Goal: Entertainment & Leisure: Consume media (video, audio)

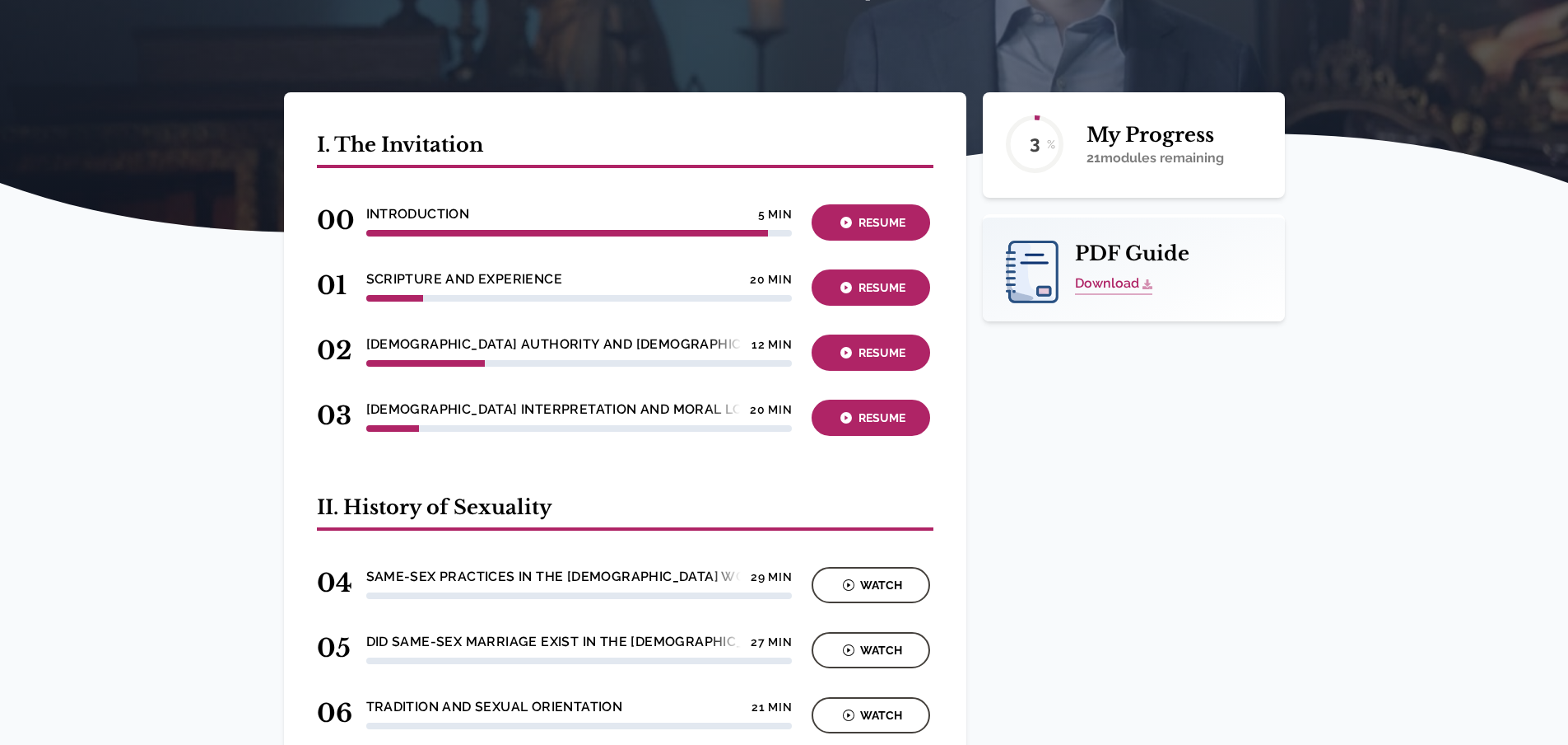
scroll to position [412, 0]
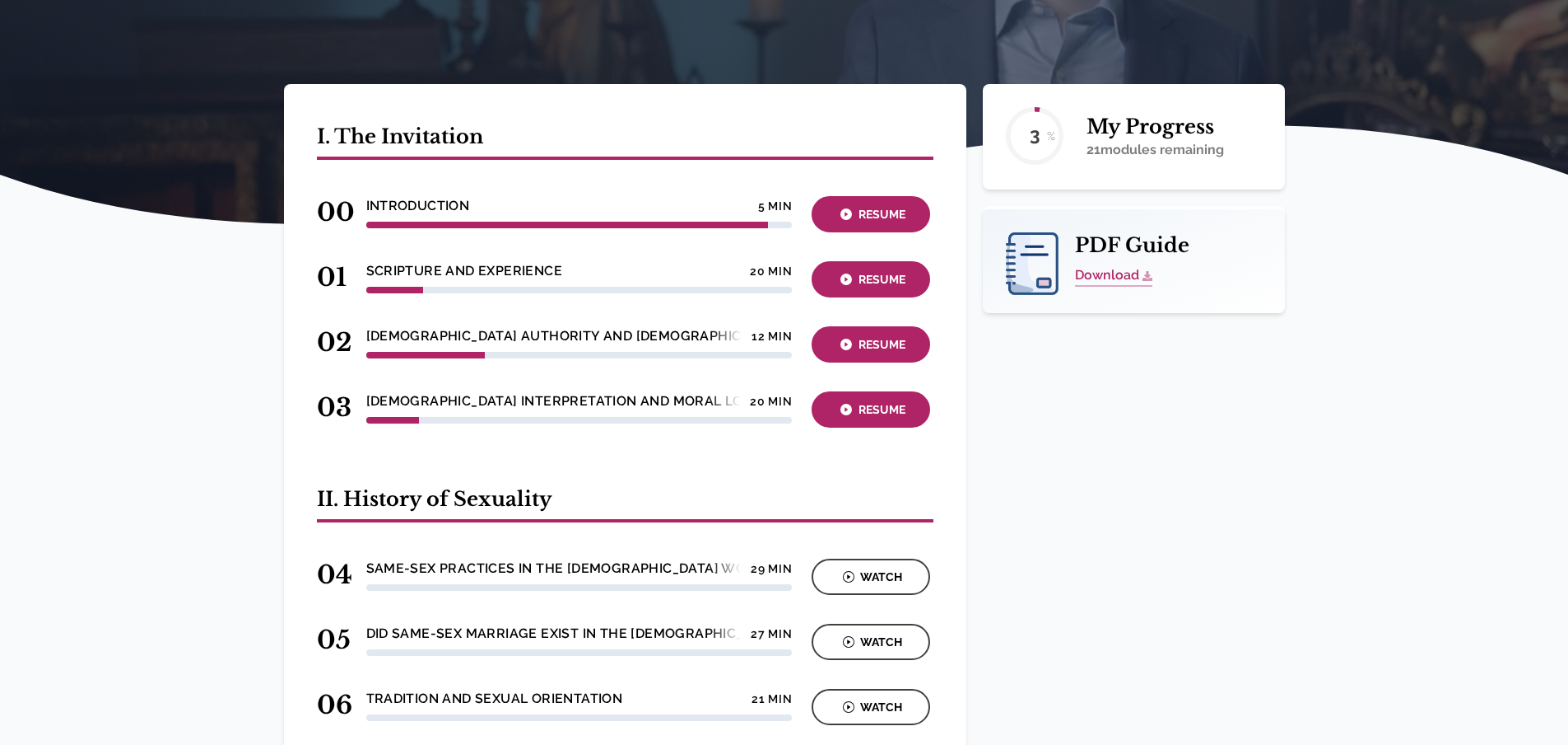
click at [865, 568] on div "Watch" at bounding box center [871, 577] width 109 height 19
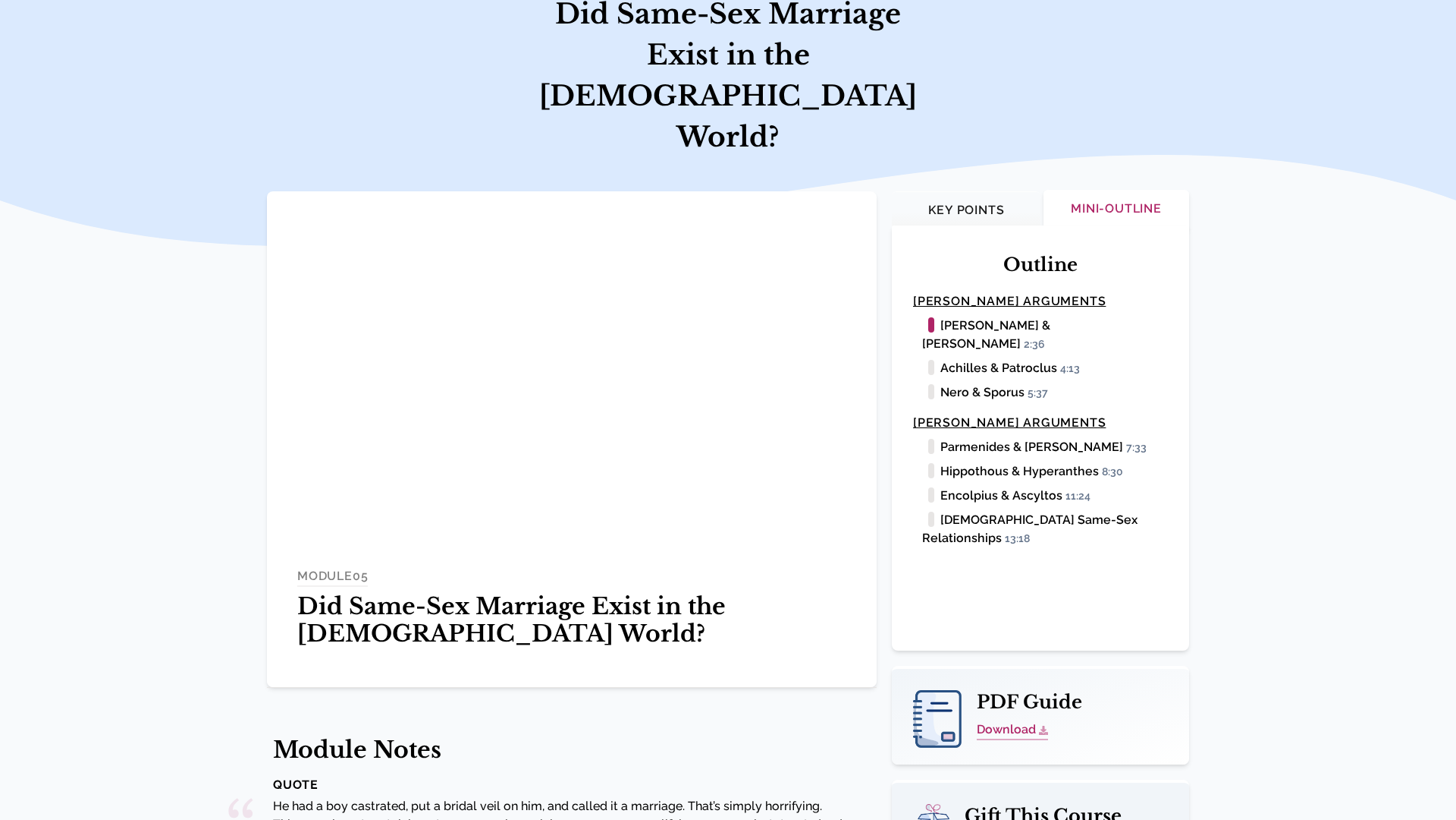
scroll to position [152, 0]
